Goal: Task Accomplishment & Management: Manage account settings

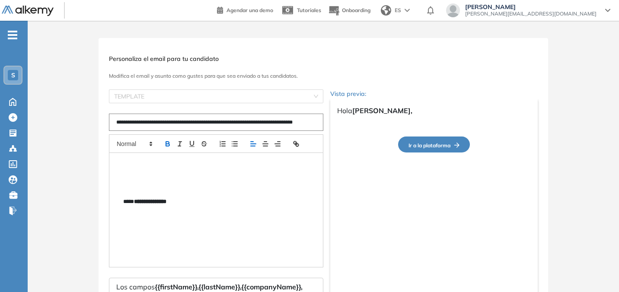
click at [13, 40] on ul "S Home Home Crear Evaluación Crear Evaluación Evaluaciones Evaluaciones Candida…" at bounding box center [14, 127] width 28 height 184
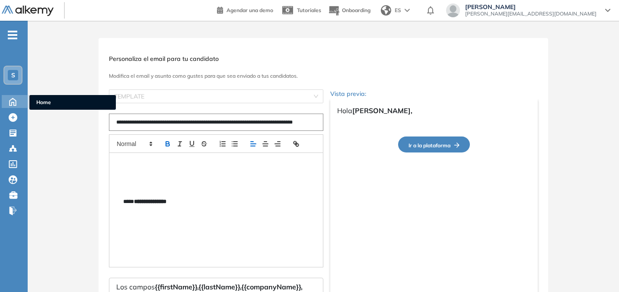
click at [14, 99] on icon at bounding box center [13, 101] width 6 height 7
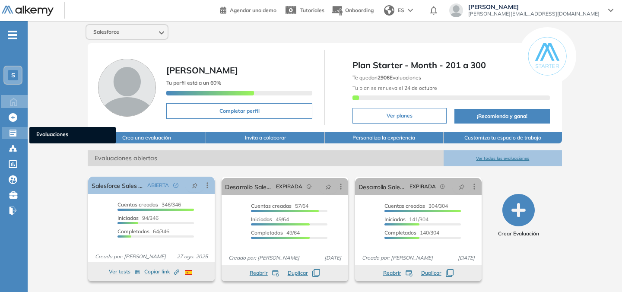
click at [53, 132] on span "Evaluaciones" at bounding box center [72, 136] width 73 height 10
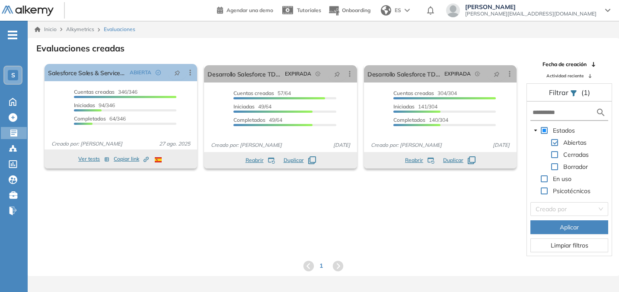
click at [555, 153] on span at bounding box center [554, 154] width 7 height 7
click at [554, 165] on span at bounding box center [554, 166] width 7 height 7
click at [557, 156] on span at bounding box center [554, 154] width 7 height 7
click at [560, 224] on span "Aplicar" at bounding box center [569, 228] width 19 height 10
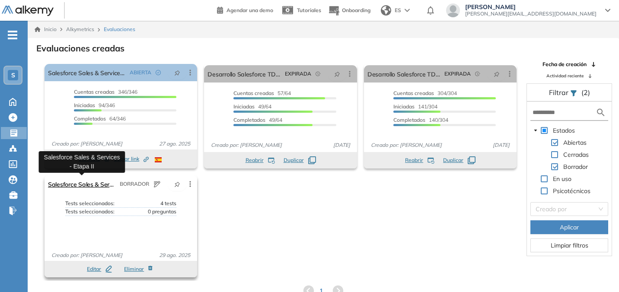
click at [89, 187] on link "Salesforce Sales & Services - Etapa II" at bounding box center [82, 183] width 68 height 17
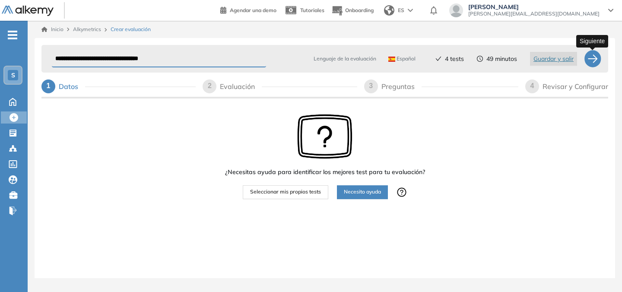
click at [590, 59] on div at bounding box center [592, 58] width 17 height 17
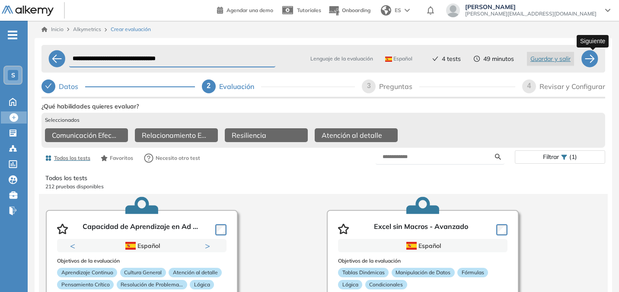
click at [590, 59] on div at bounding box center [589, 58] width 17 height 17
select select "*****"
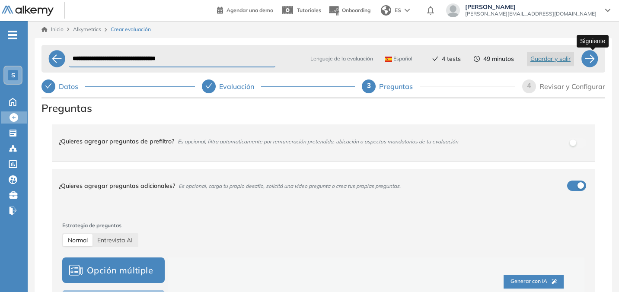
click at [590, 60] on div at bounding box center [589, 58] width 17 height 17
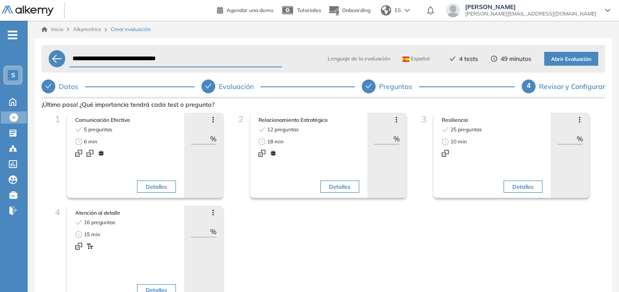
click at [372, 83] on icon "check" at bounding box center [368, 86] width 7 height 7
select select "*****"
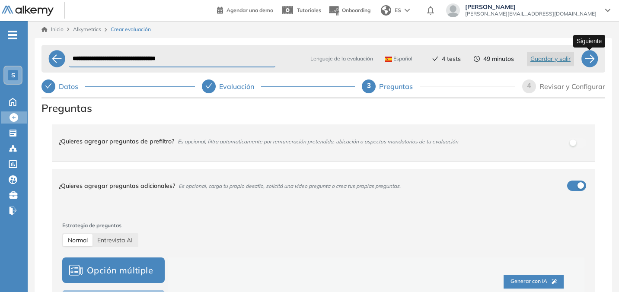
click at [587, 57] on div at bounding box center [589, 58] width 17 height 17
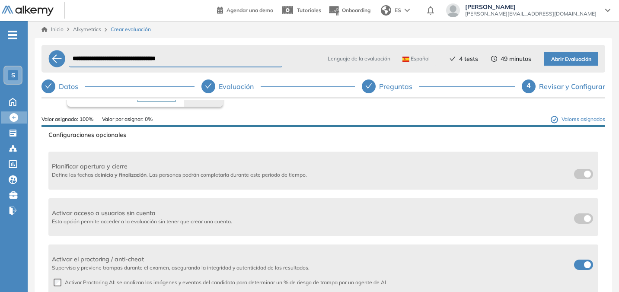
scroll to position [226, 0]
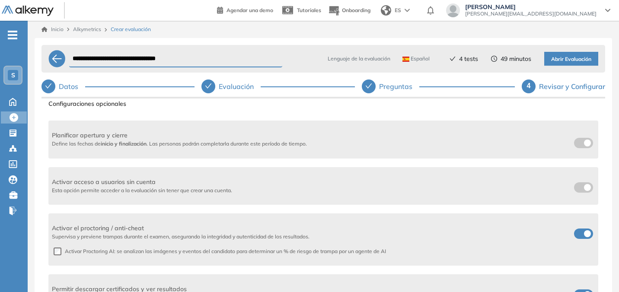
click at [576, 145] on span at bounding box center [577, 141] width 7 height 7
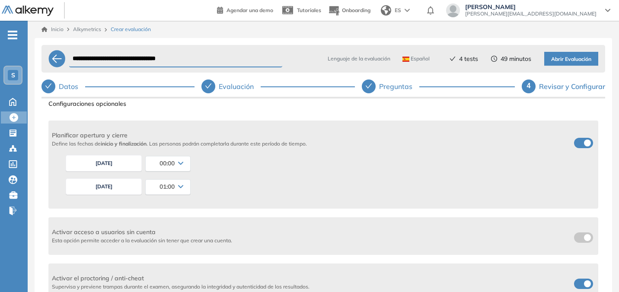
click at [178, 167] on div "00:00" at bounding box center [168, 163] width 45 height 14
click at [160, 192] on li "09:00" at bounding box center [156, 192] width 13 height 9
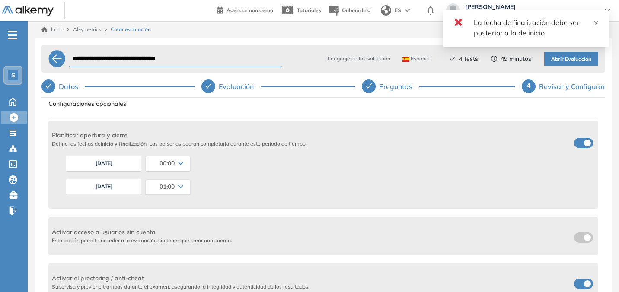
click at [175, 164] on div "00:00" at bounding box center [168, 163] width 45 height 14
click at [202, 188] on div "[DATE] 01:00 00:00 00:15 00:30 00:45 01:00 01:15 01:30 01:45 02:00 02:15 02:30 …" at bounding box center [328, 186] width 532 height 23
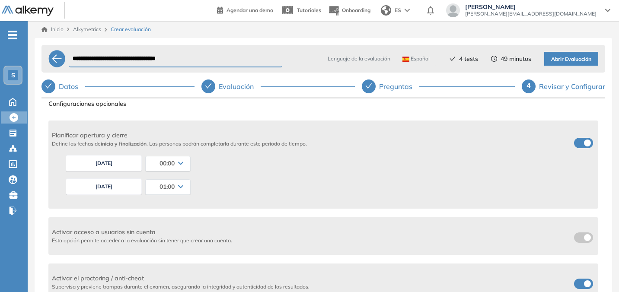
click at [104, 191] on button "[DATE]" at bounding box center [104, 186] width 76 height 16
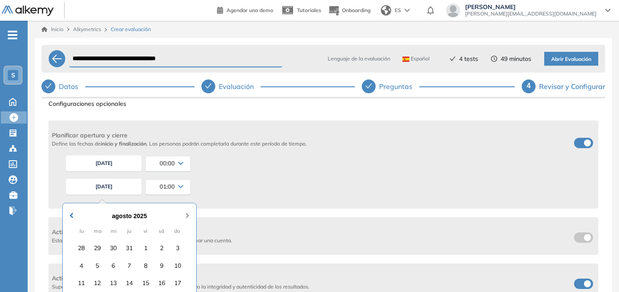
click at [188, 215] on span "Next Month" at bounding box center [188, 210] width 0 height 13
click at [111, 242] on div "3" at bounding box center [113, 248] width 14 height 14
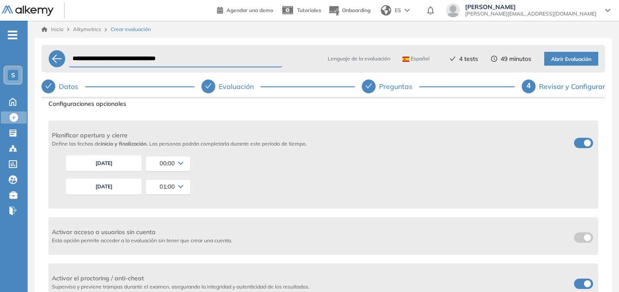
click at [168, 188] on span "01:00" at bounding box center [166, 186] width 15 height 7
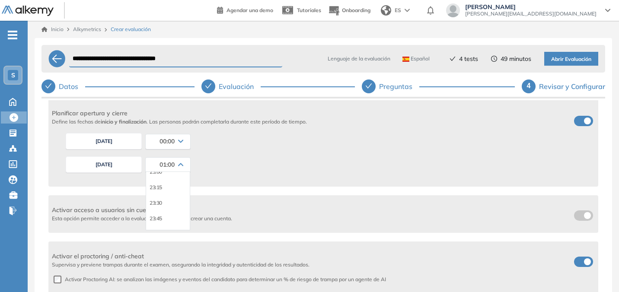
scroll to position [251, 0]
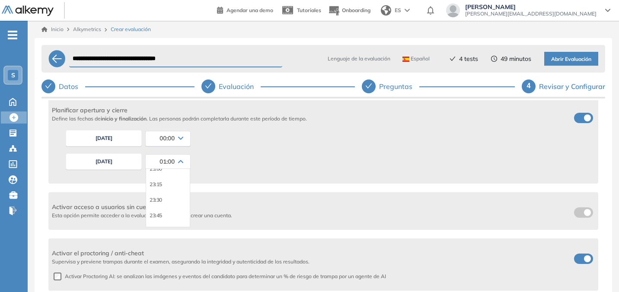
click at [163, 215] on div "23:45" at bounding box center [168, 216] width 44 height 16
click at [157, 216] on li "23:45" at bounding box center [156, 215] width 13 height 9
click at [167, 136] on span "00:00" at bounding box center [166, 138] width 15 height 7
click at [156, 179] on li "10:00" at bounding box center [156, 181] width 13 height 9
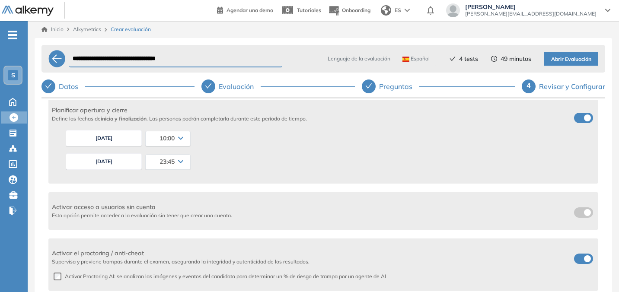
click at [178, 140] on div "10:00" at bounding box center [168, 138] width 45 height 14
click at [153, 157] on li "09:00" at bounding box center [156, 157] width 13 height 9
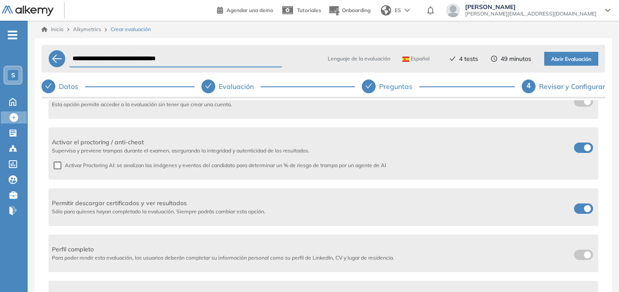
scroll to position [372, 0]
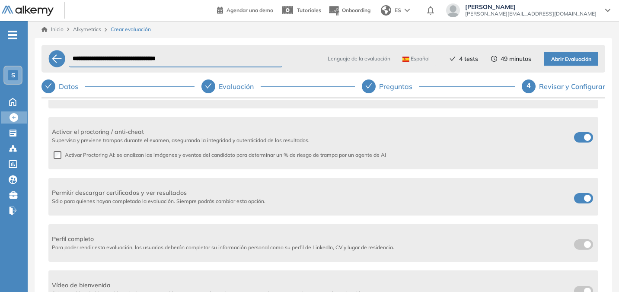
click at [581, 139] on span at bounding box center [577, 135] width 7 height 7
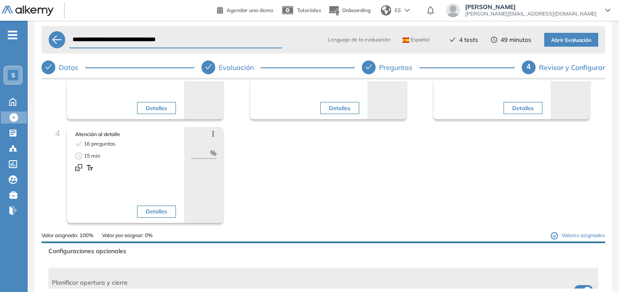
scroll to position [0, 0]
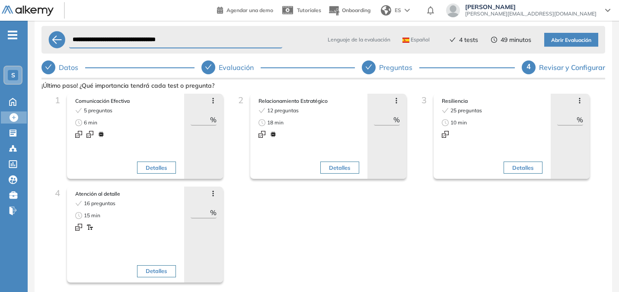
click at [576, 41] on span "Abrir Evaluación" at bounding box center [571, 40] width 40 height 8
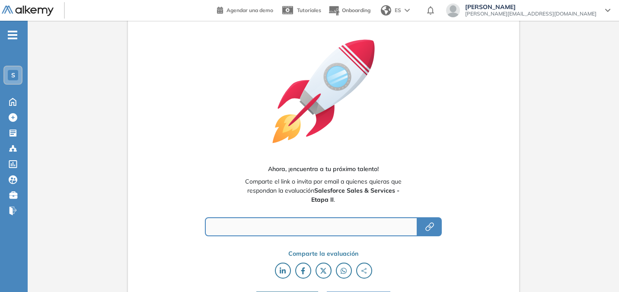
type input "**********"
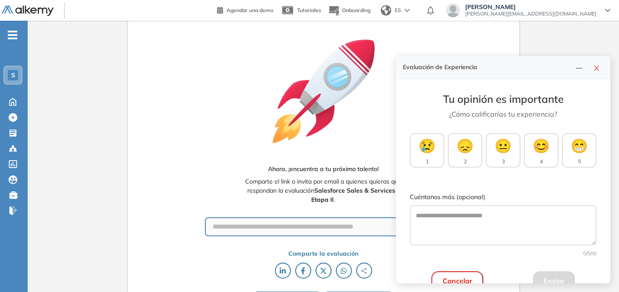
click at [373, 143] on icon at bounding box center [324, 92] width 114 height 114
click at [598, 68] on icon "close" at bounding box center [596, 68] width 7 height 7
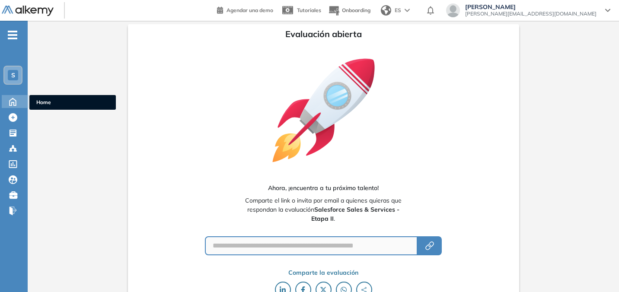
click at [16, 105] on icon at bounding box center [13, 101] width 6 height 7
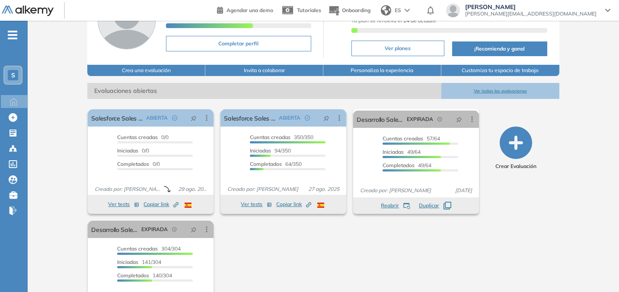
scroll to position [79, 0]
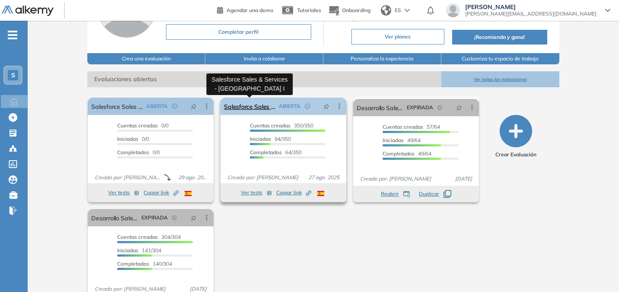
click at [259, 107] on link "Salesforce Sales & Services - [GEOGRAPHIC_DATA] I" at bounding box center [249, 106] width 51 height 17
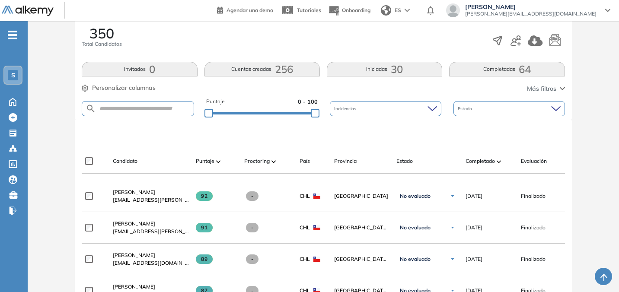
scroll to position [165, 0]
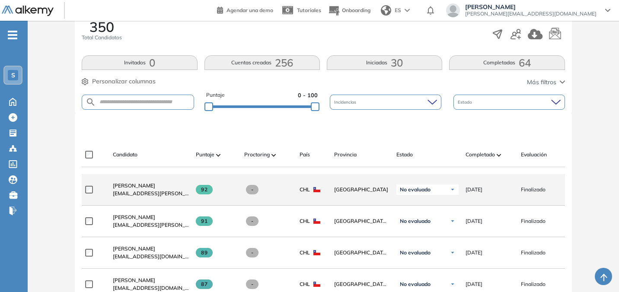
click at [95, 194] on label at bounding box center [92, 190] width 15 height 8
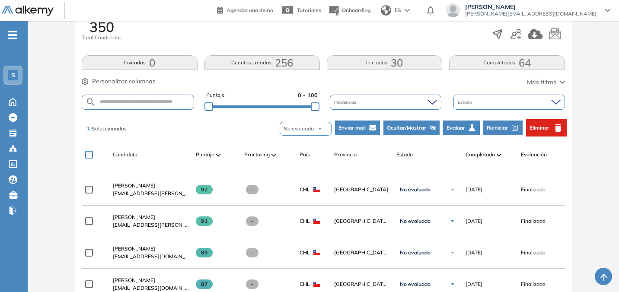
click at [322, 128] on button "No evaluado" at bounding box center [306, 129] width 52 height 14
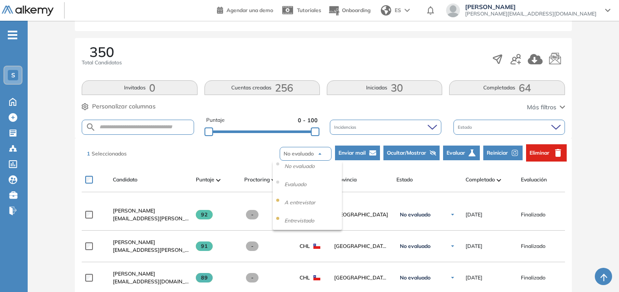
scroll to position [0, 0]
click at [302, 189] on li "Evaluado" at bounding box center [295, 191] width 25 height 11
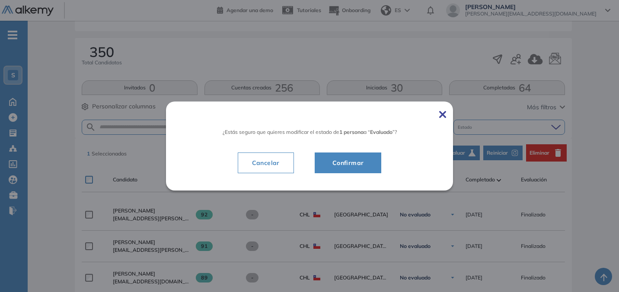
click at [444, 111] on img at bounding box center [442, 114] width 7 height 7
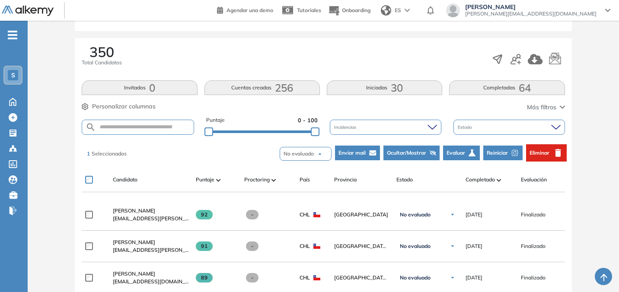
click at [464, 151] on span "Evaluar" at bounding box center [455, 153] width 19 height 8
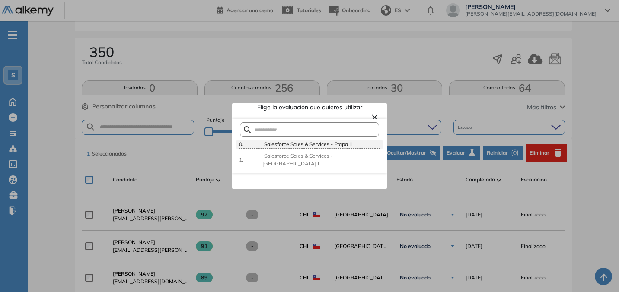
click at [346, 145] on span "Salesforce Sales & Services - Etapa II" at bounding box center [306, 144] width 89 height 6
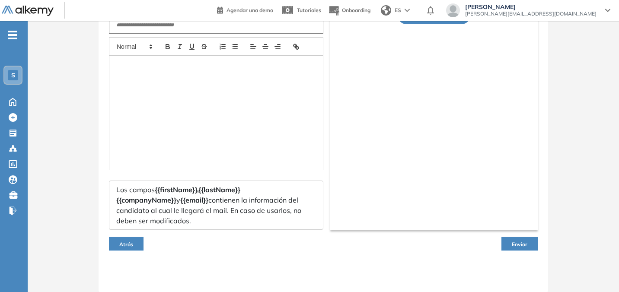
scroll to position [97, 0]
type input "**********"
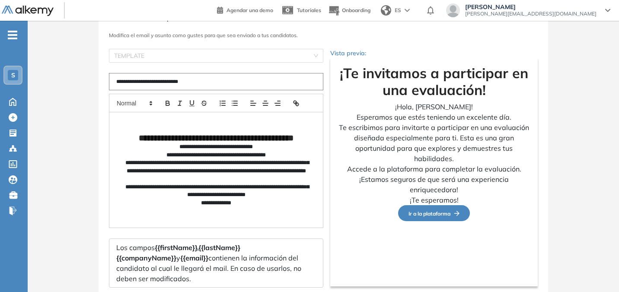
scroll to position [39, 0]
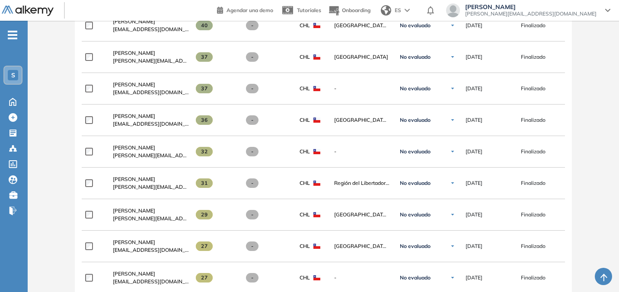
scroll to position [1895, 0]
